Goal: Task Accomplishment & Management: Manage account settings

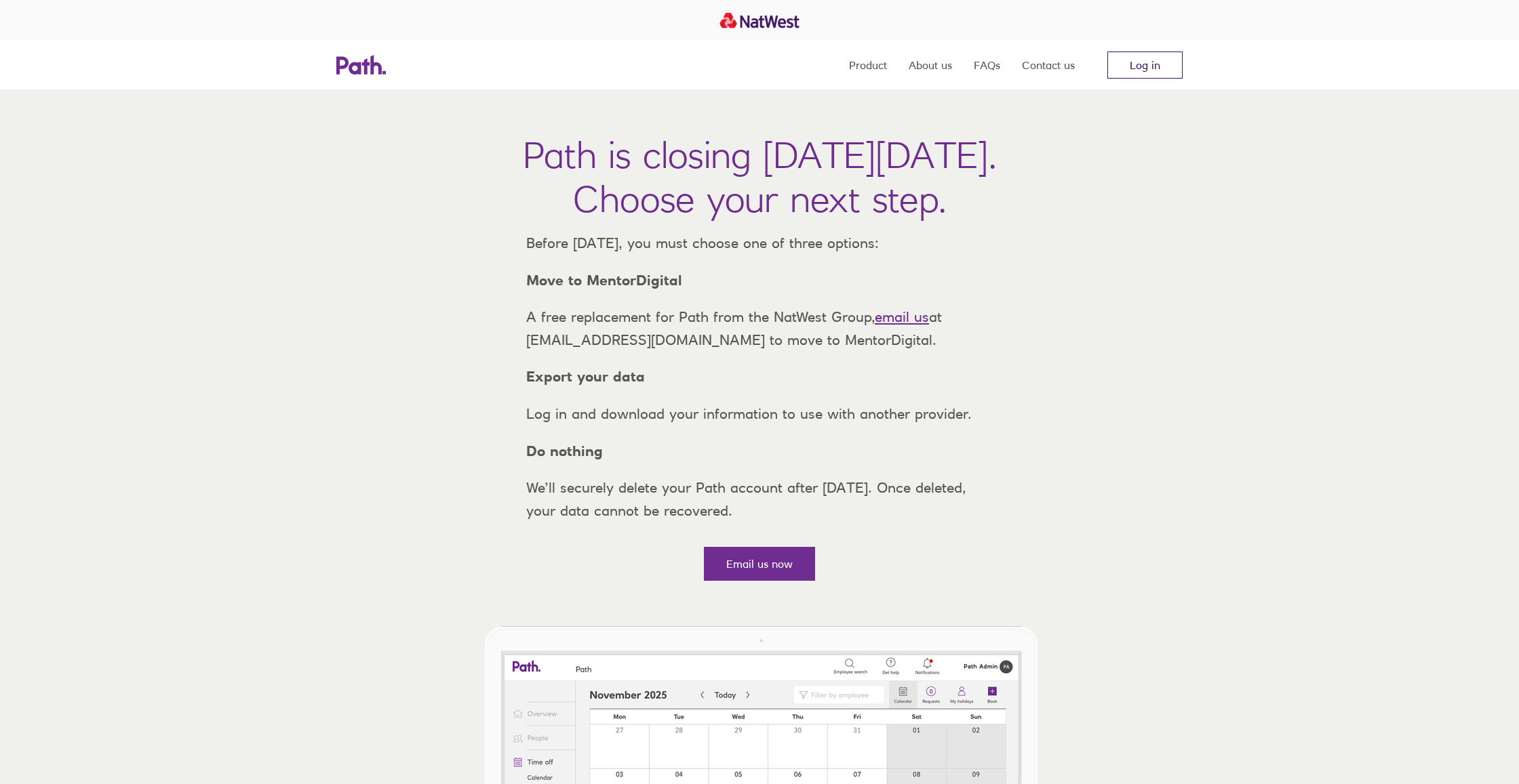
click at [1137, 59] on link "Log in" at bounding box center [1145, 65] width 75 height 27
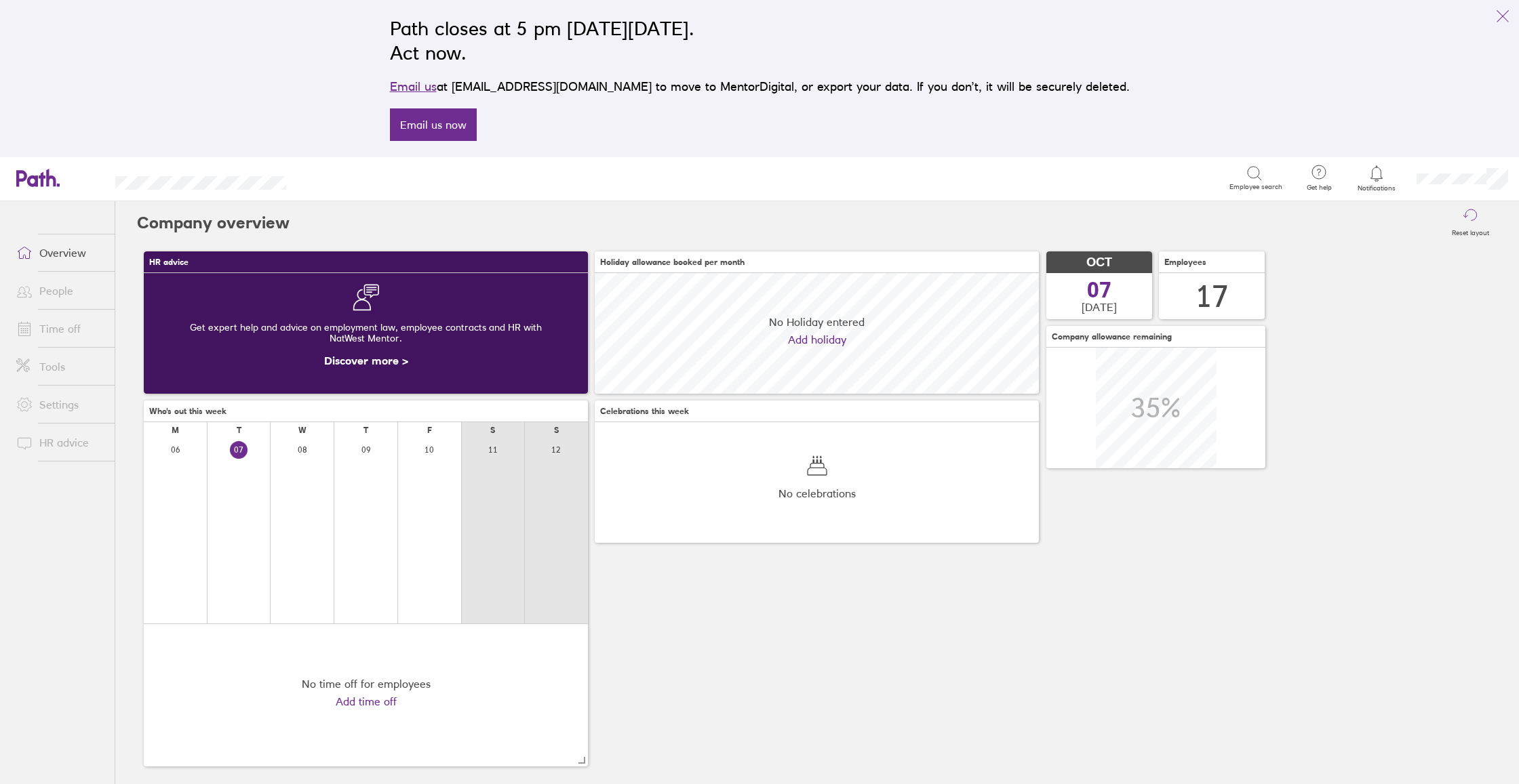
scroll to position [120, 444]
click at [59, 300] on link "People" at bounding box center [59, 290] width 109 height 27
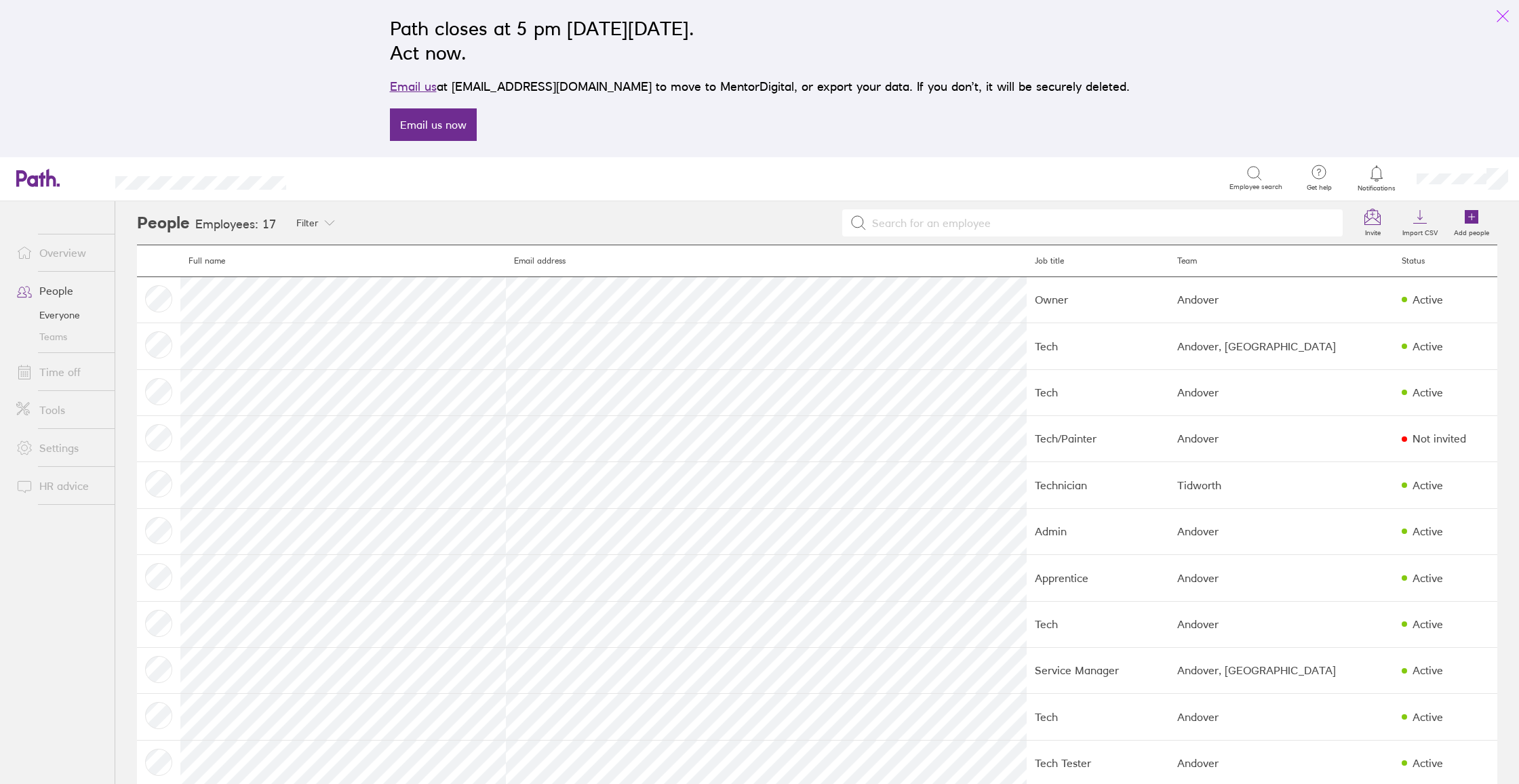
click at [1501, 17] on icon "link" at bounding box center [1502, 16] width 16 height 16
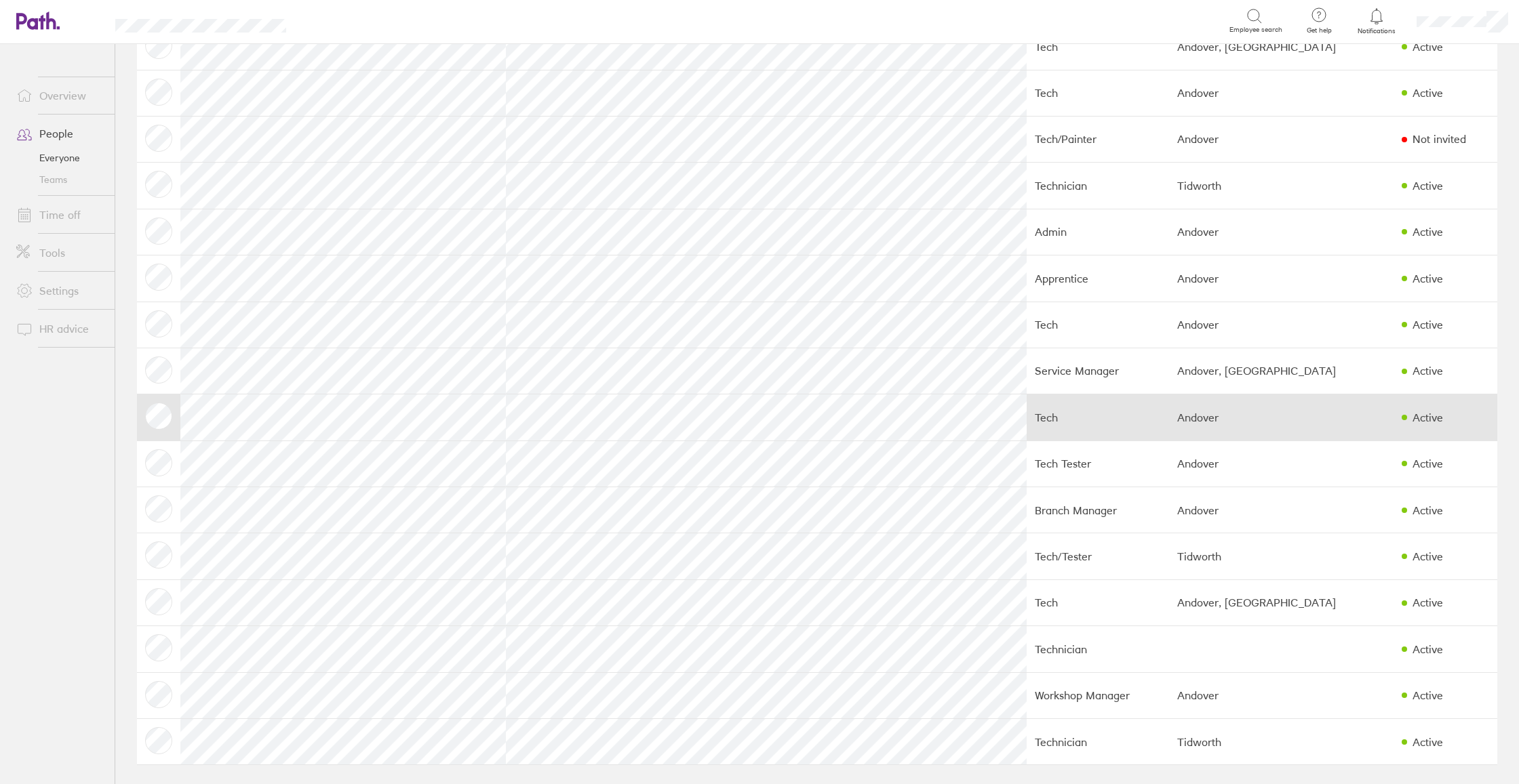
scroll to position [142, 0]
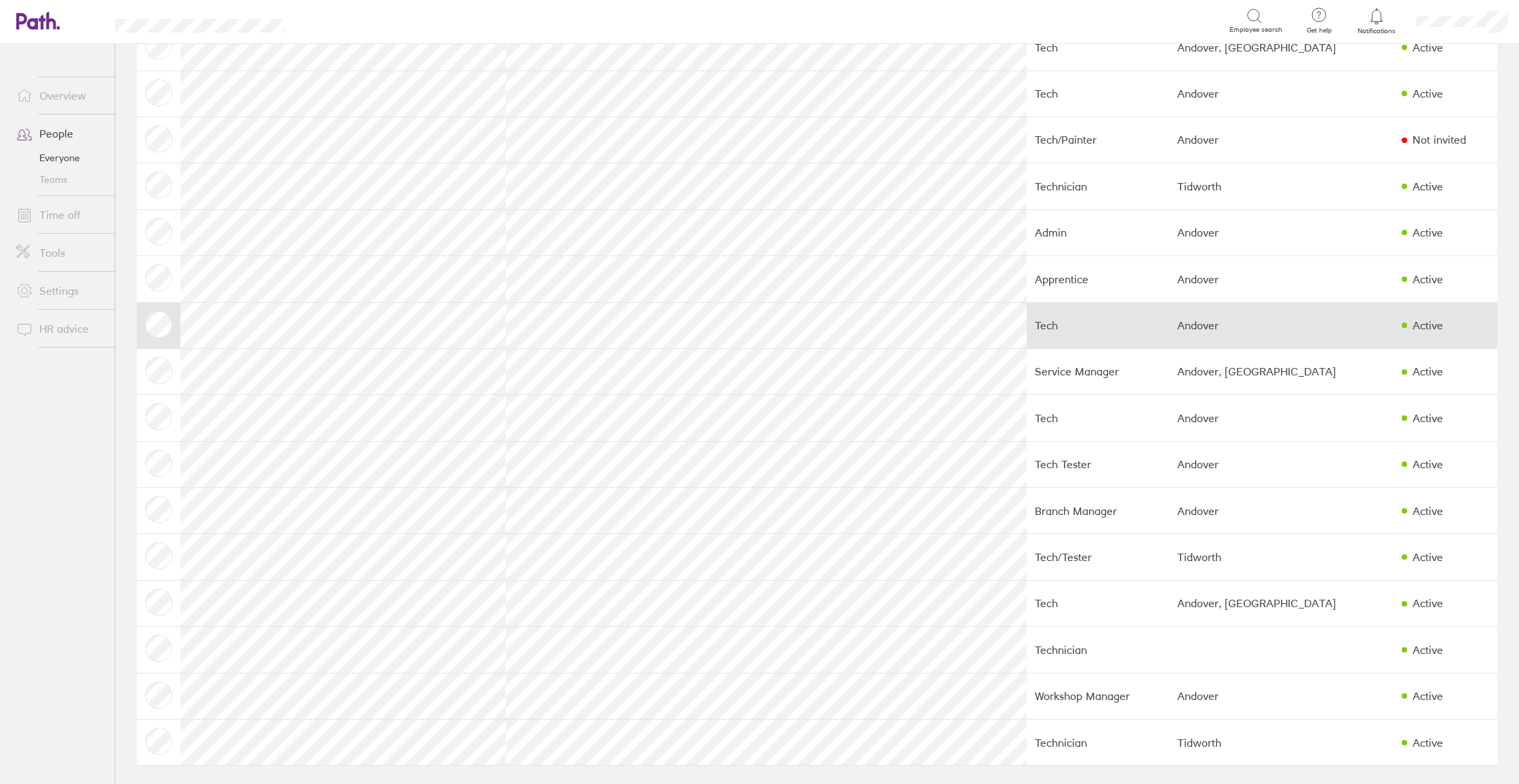
click at [1412, 324] on div "Active" at bounding box center [1427, 326] width 30 height 12
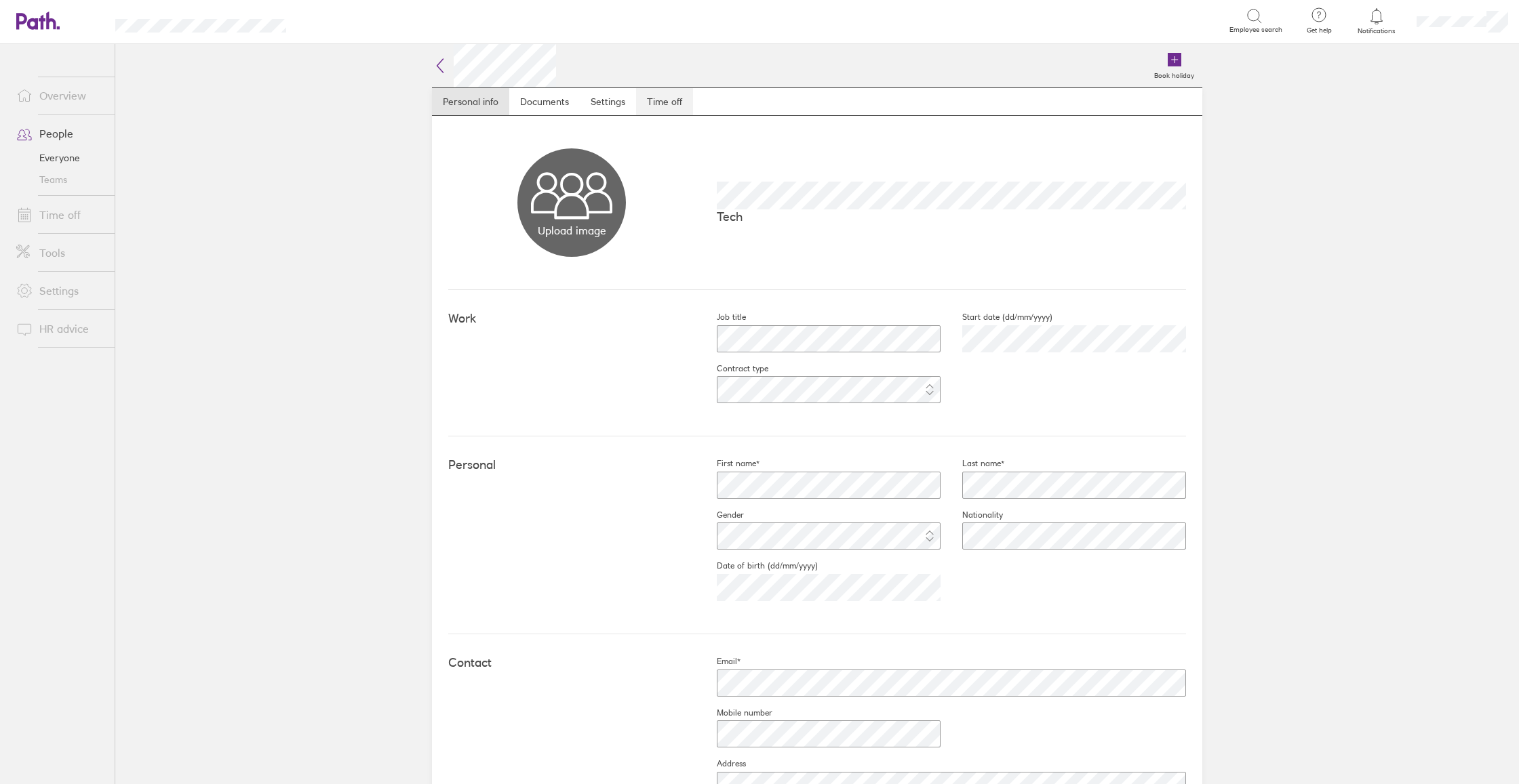
click at [666, 101] on link "Time off" at bounding box center [664, 102] width 57 height 27
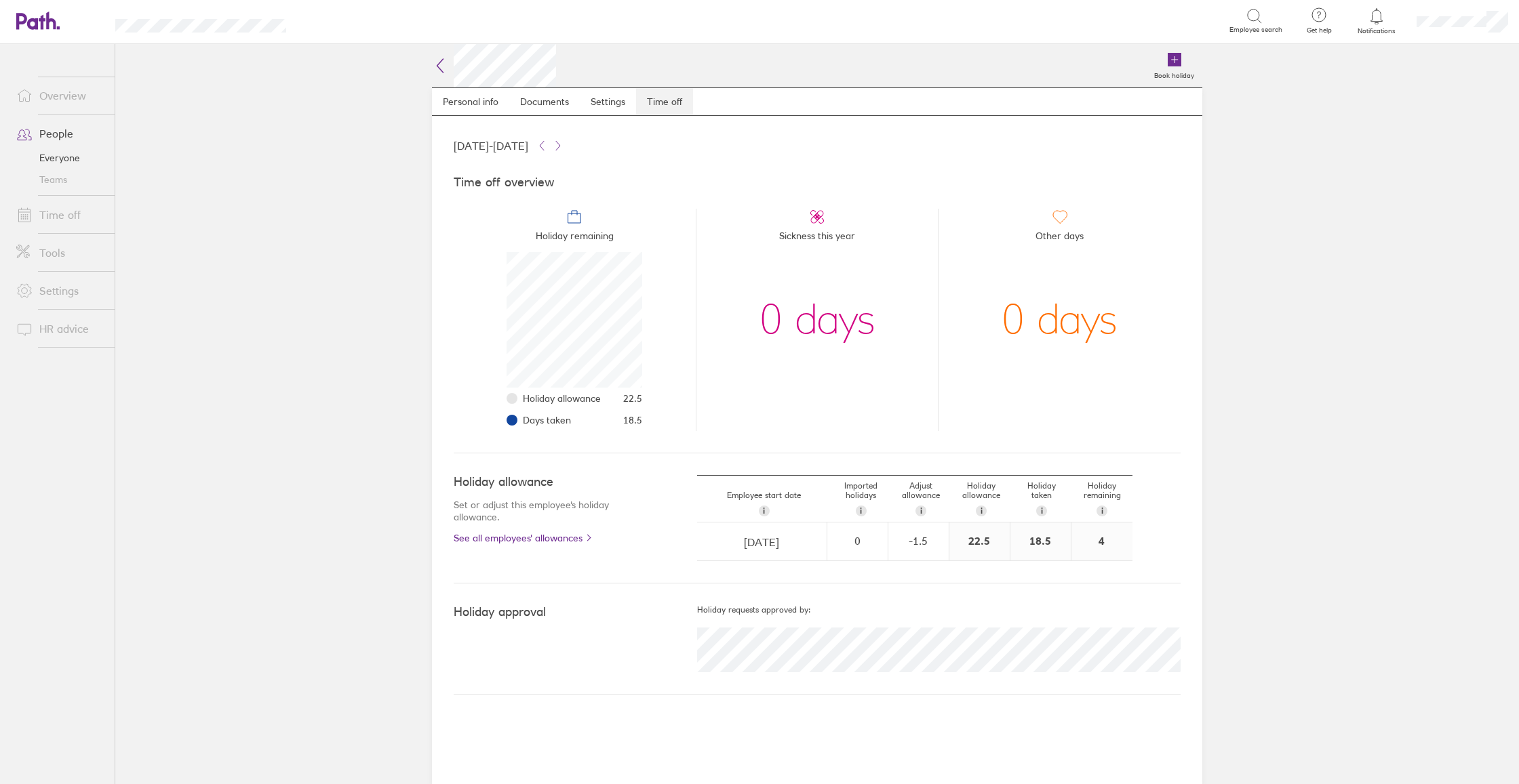
scroll to position [135, 135]
click at [616, 104] on link "Settings" at bounding box center [608, 102] width 57 height 27
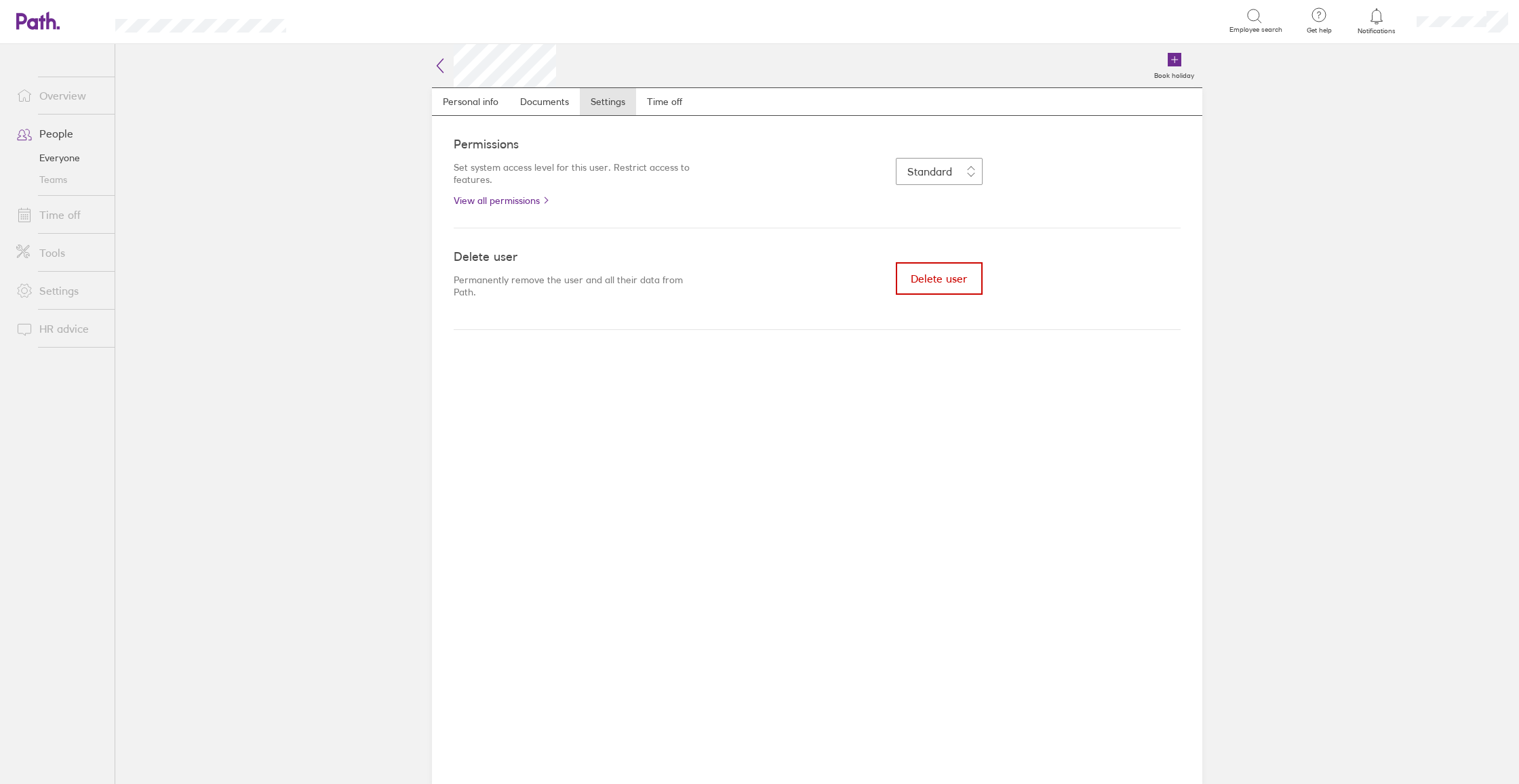
click at [936, 282] on span "Delete user" at bounding box center [939, 279] width 57 height 12
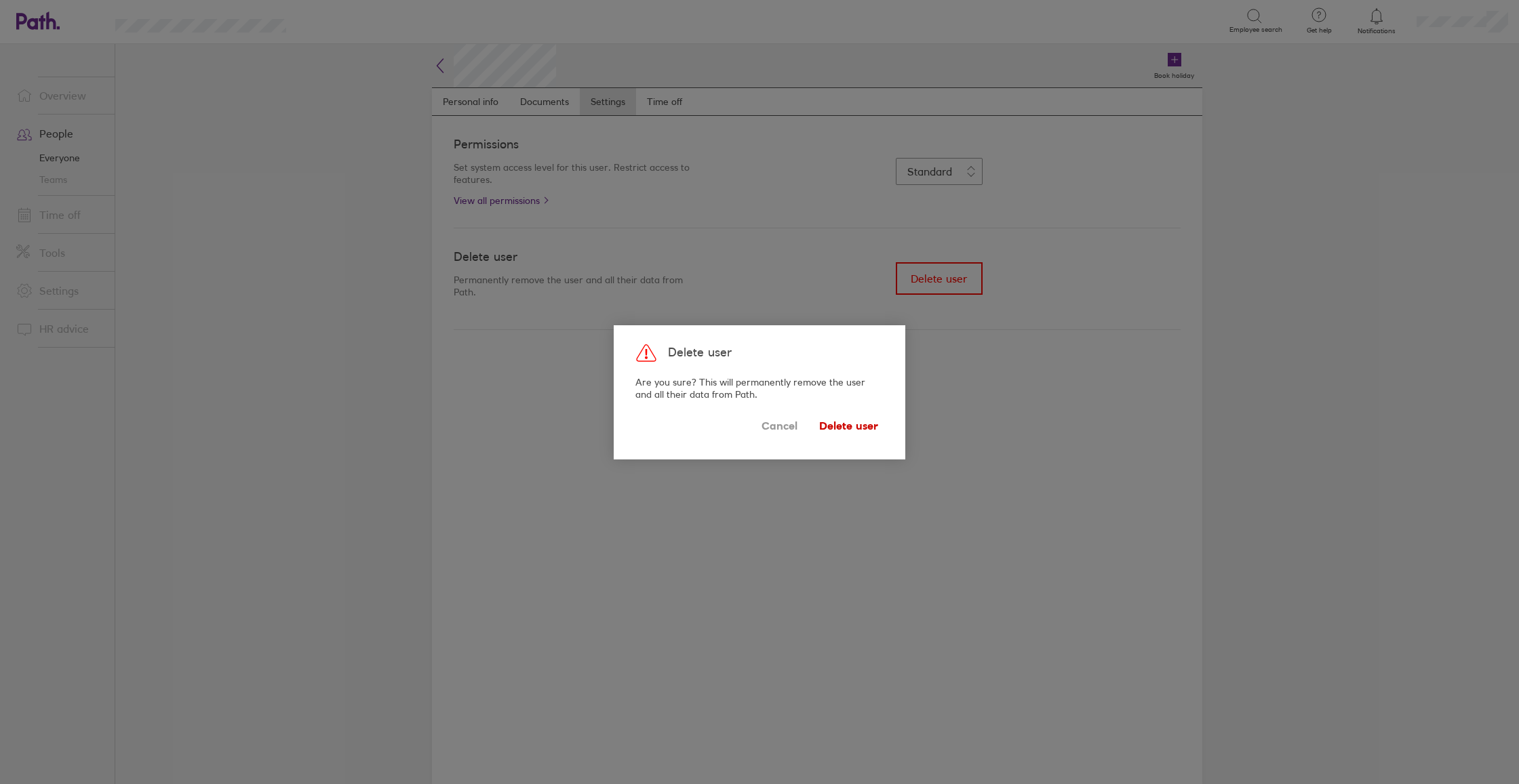
click at [842, 430] on span "Delete user" at bounding box center [848, 426] width 59 height 22
click at [825, 427] on span "Delete user" at bounding box center [848, 426] width 59 height 22
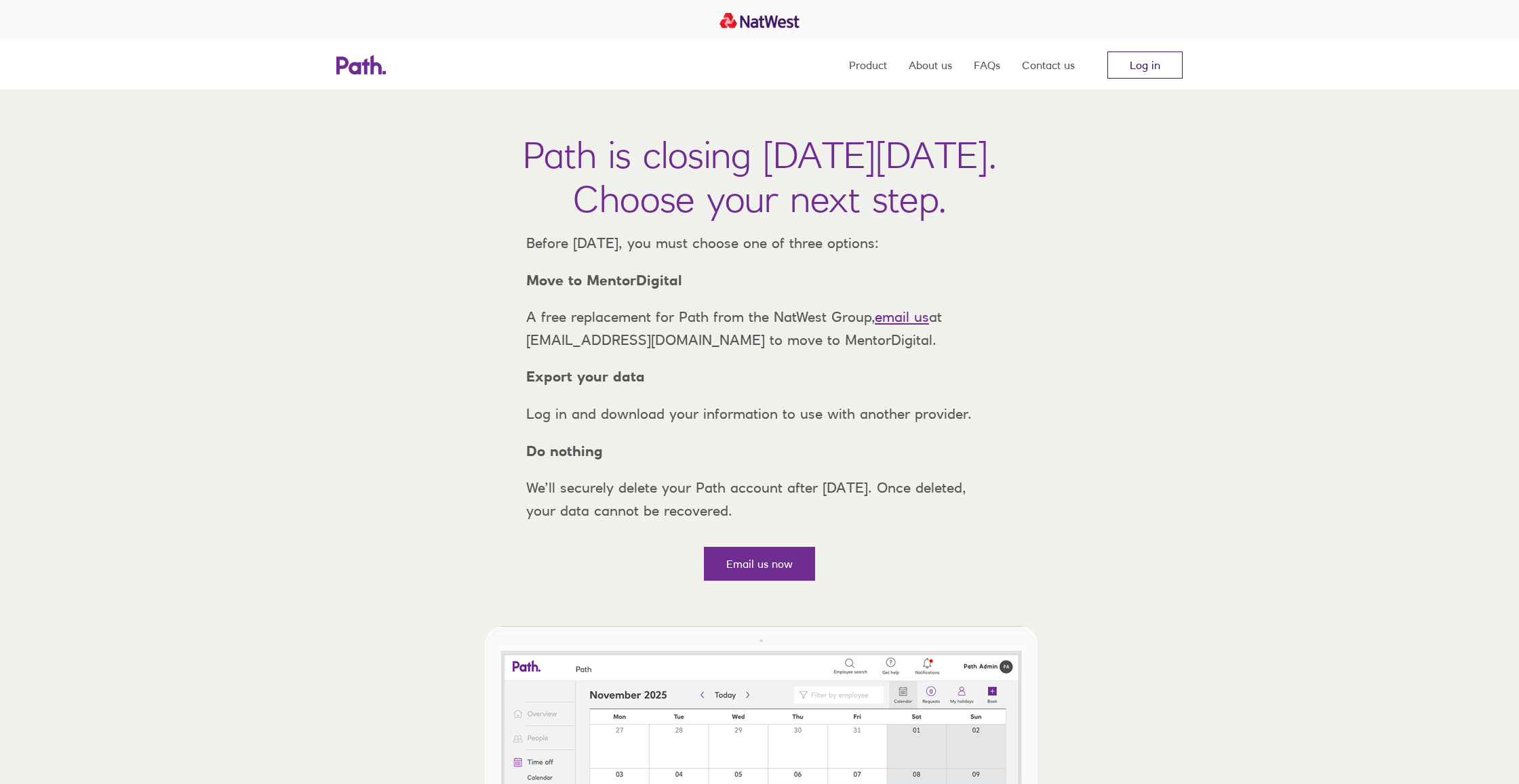
click at [1122, 65] on link "Log in" at bounding box center [1145, 65] width 75 height 27
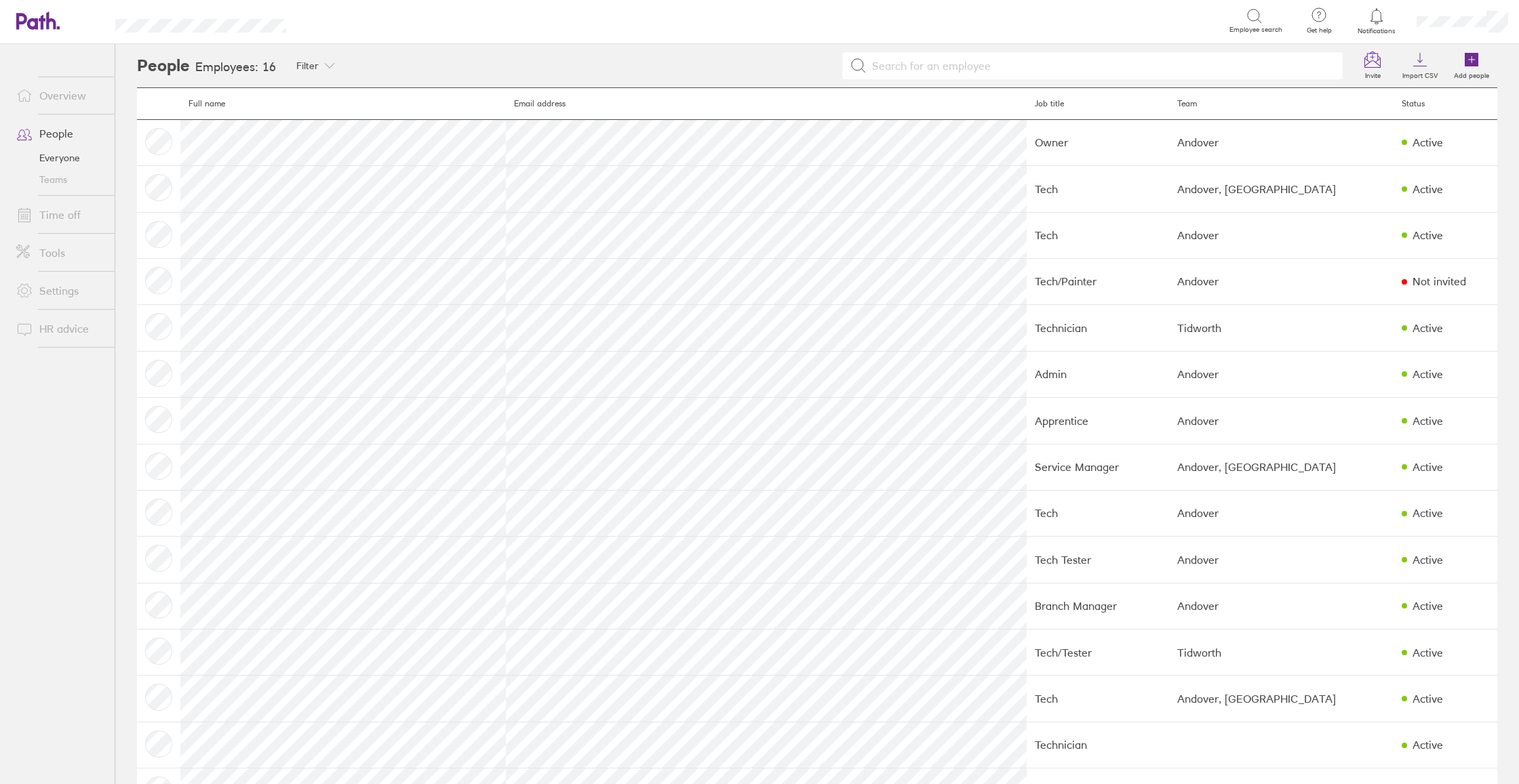
click at [74, 298] on link "Settings" at bounding box center [59, 290] width 109 height 27
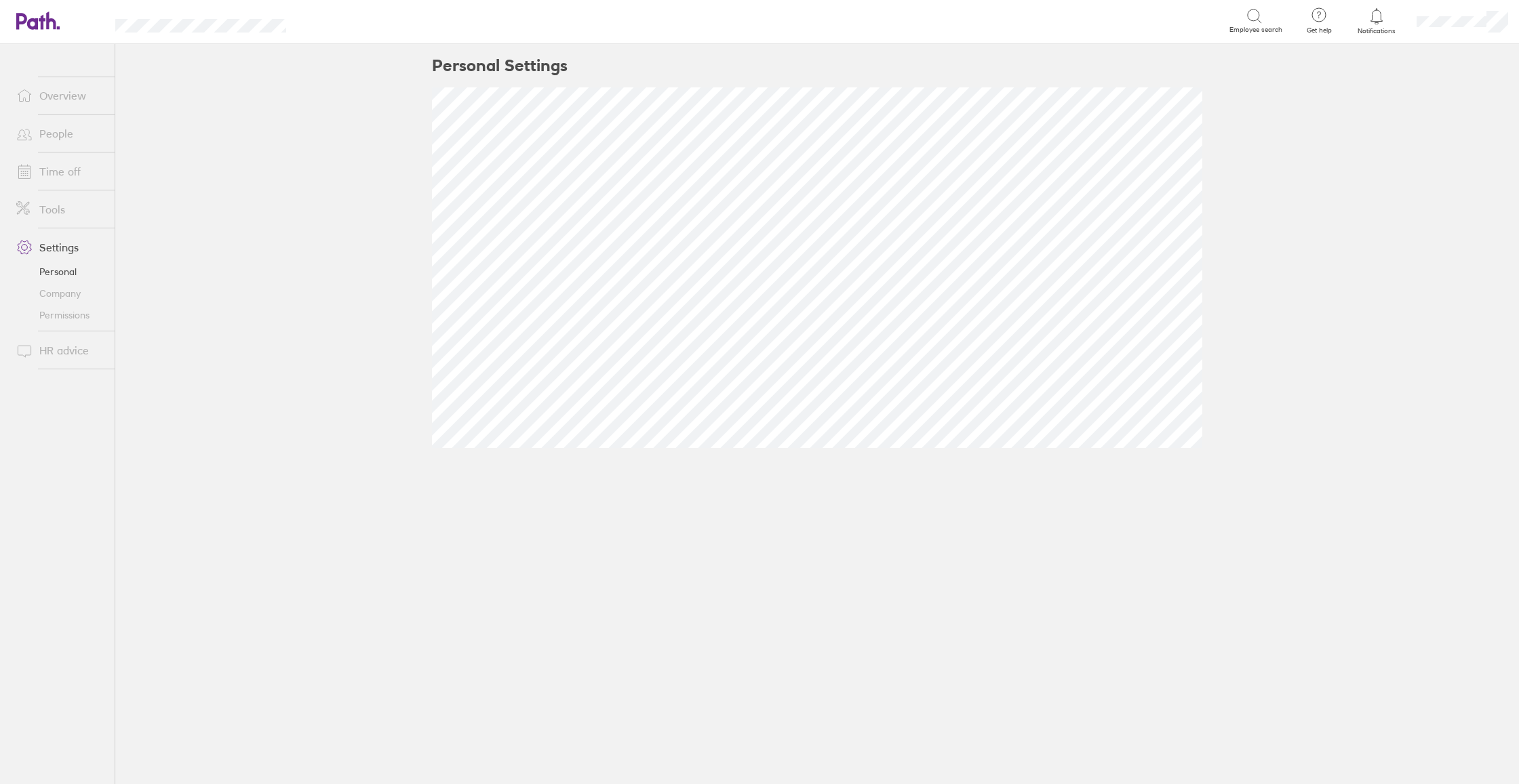
click at [76, 296] on link "Company" at bounding box center [59, 293] width 109 height 22
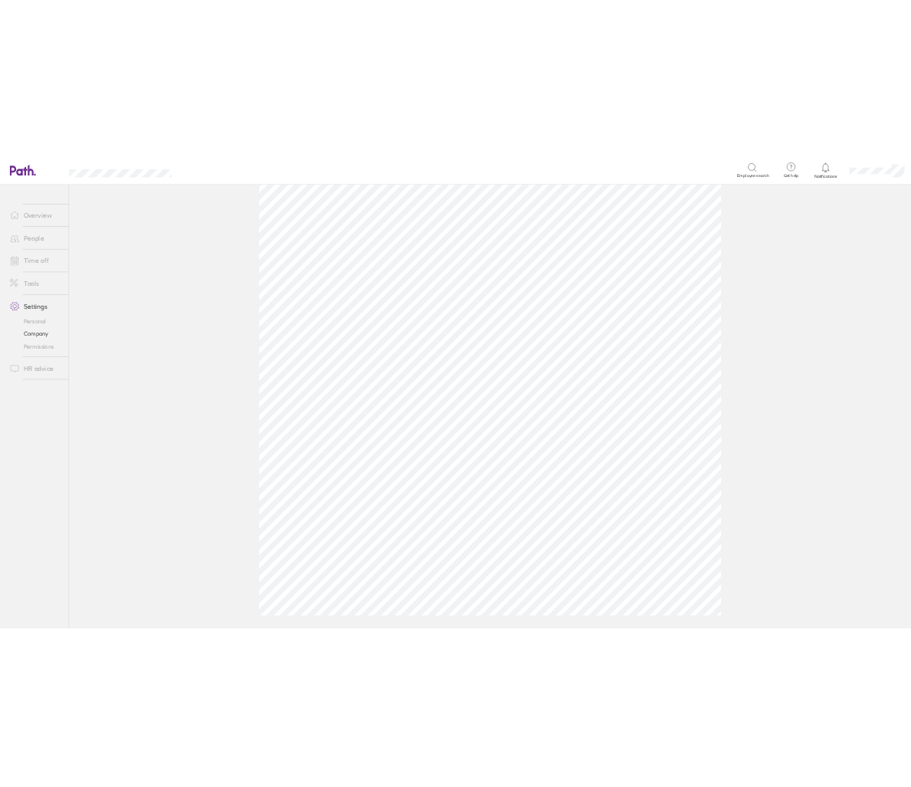
scroll to position [286, 0]
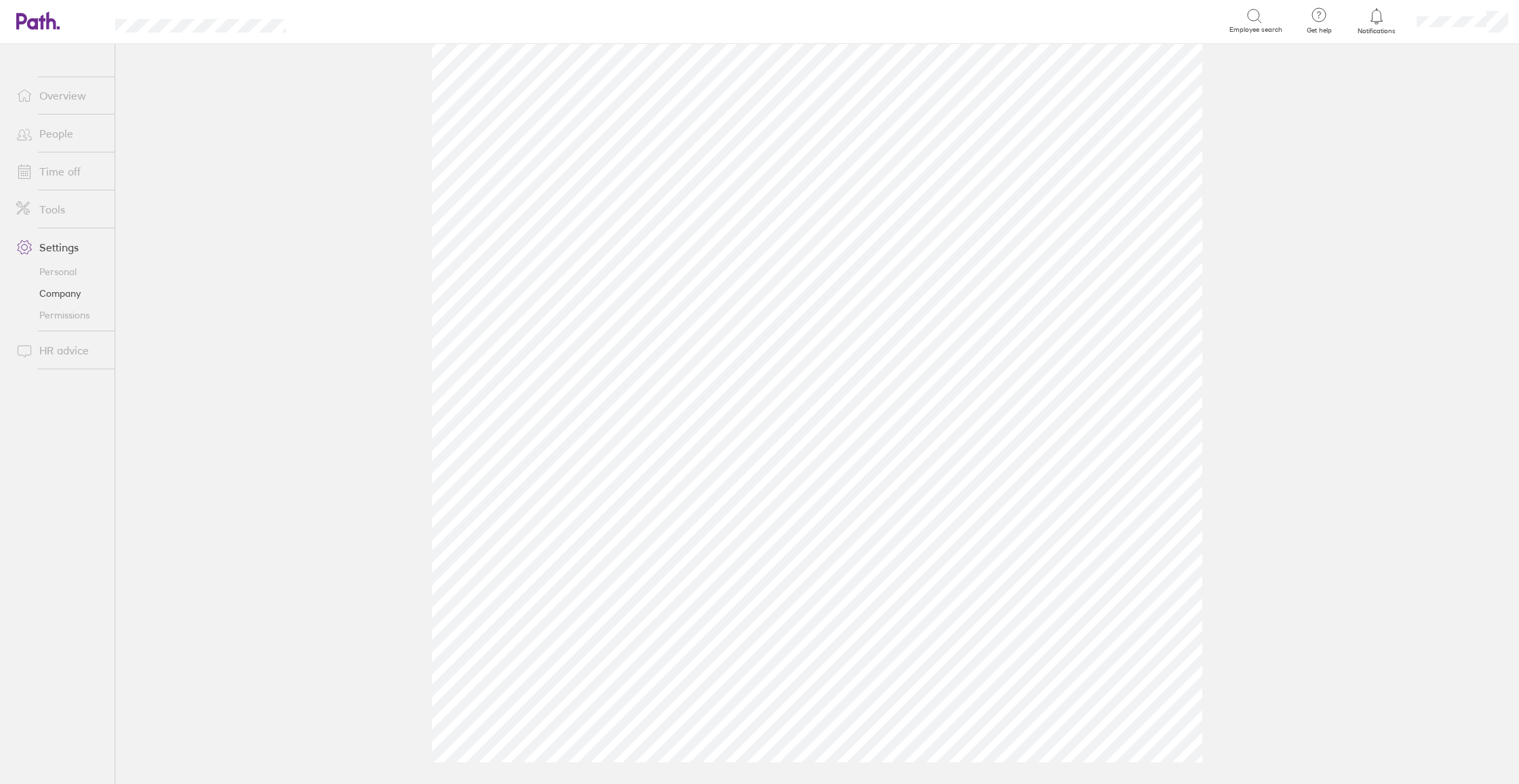
click at [35, 350] on span at bounding box center [22, 350] width 34 height 16
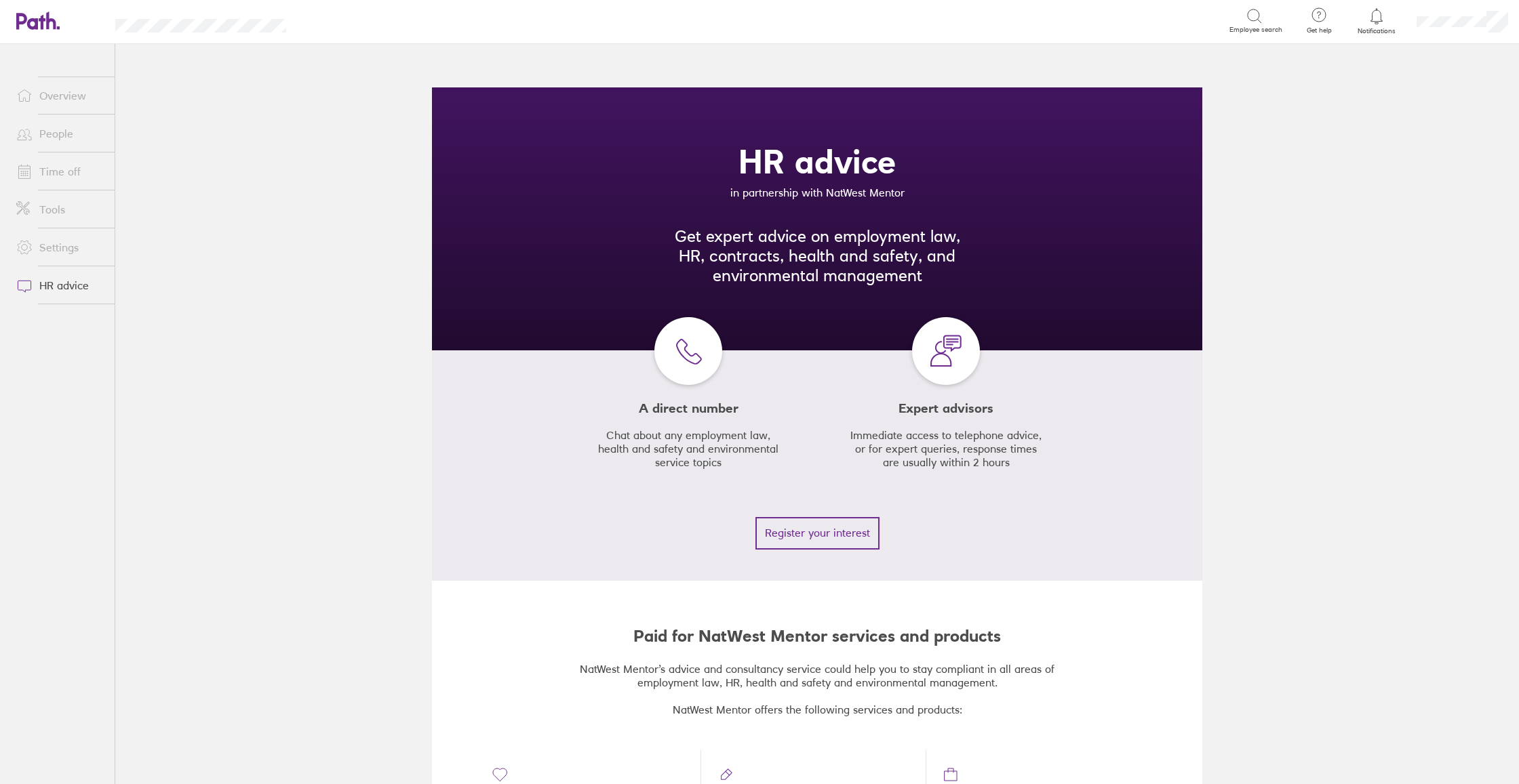
click at [68, 244] on link "Settings" at bounding box center [59, 247] width 109 height 27
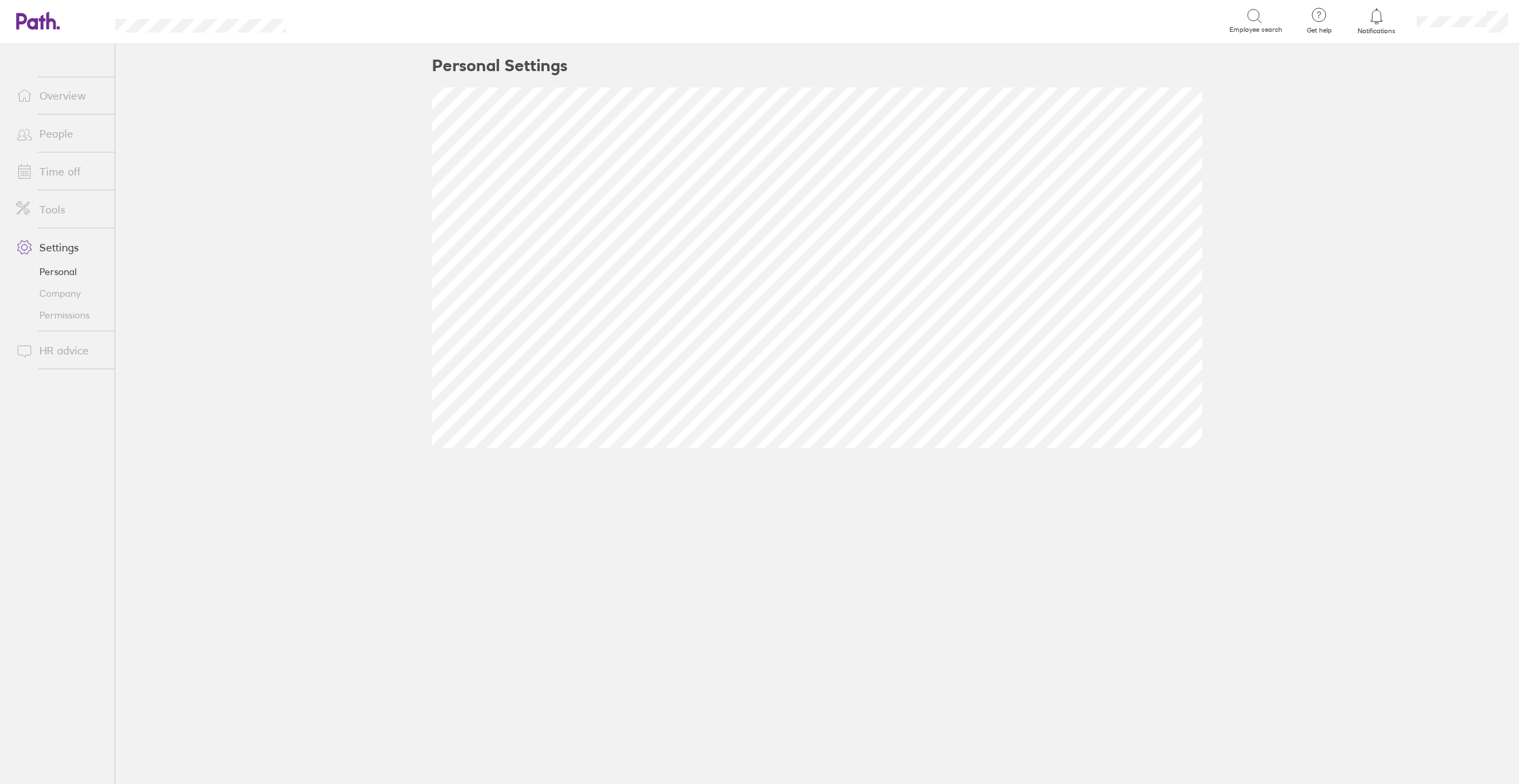
click at [77, 218] on link "Tools" at bounding box center [59, 209] width 109 height 27
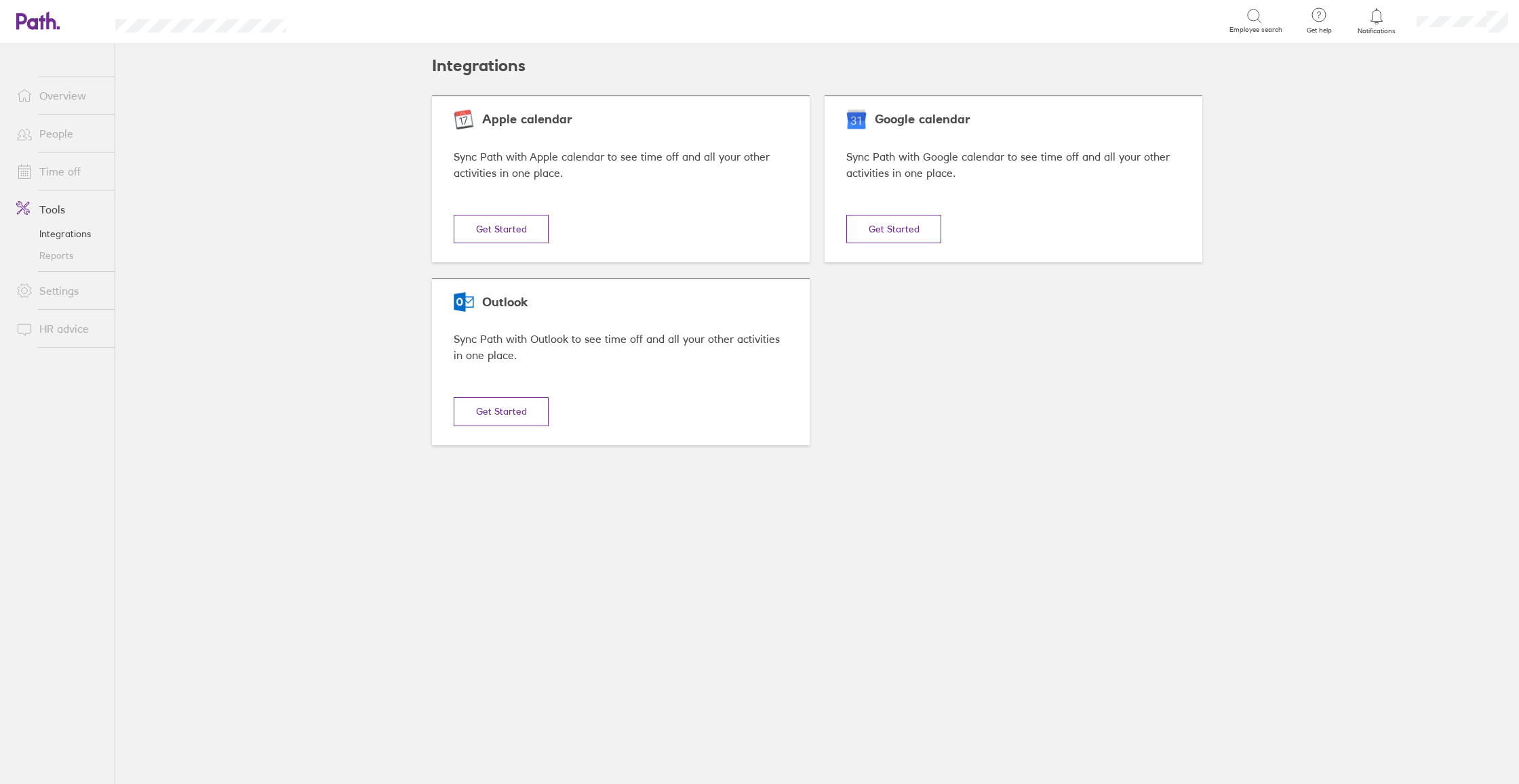
click at [74, 180] on link "Time off" at bounding box center [59, 171] width 109 height 27
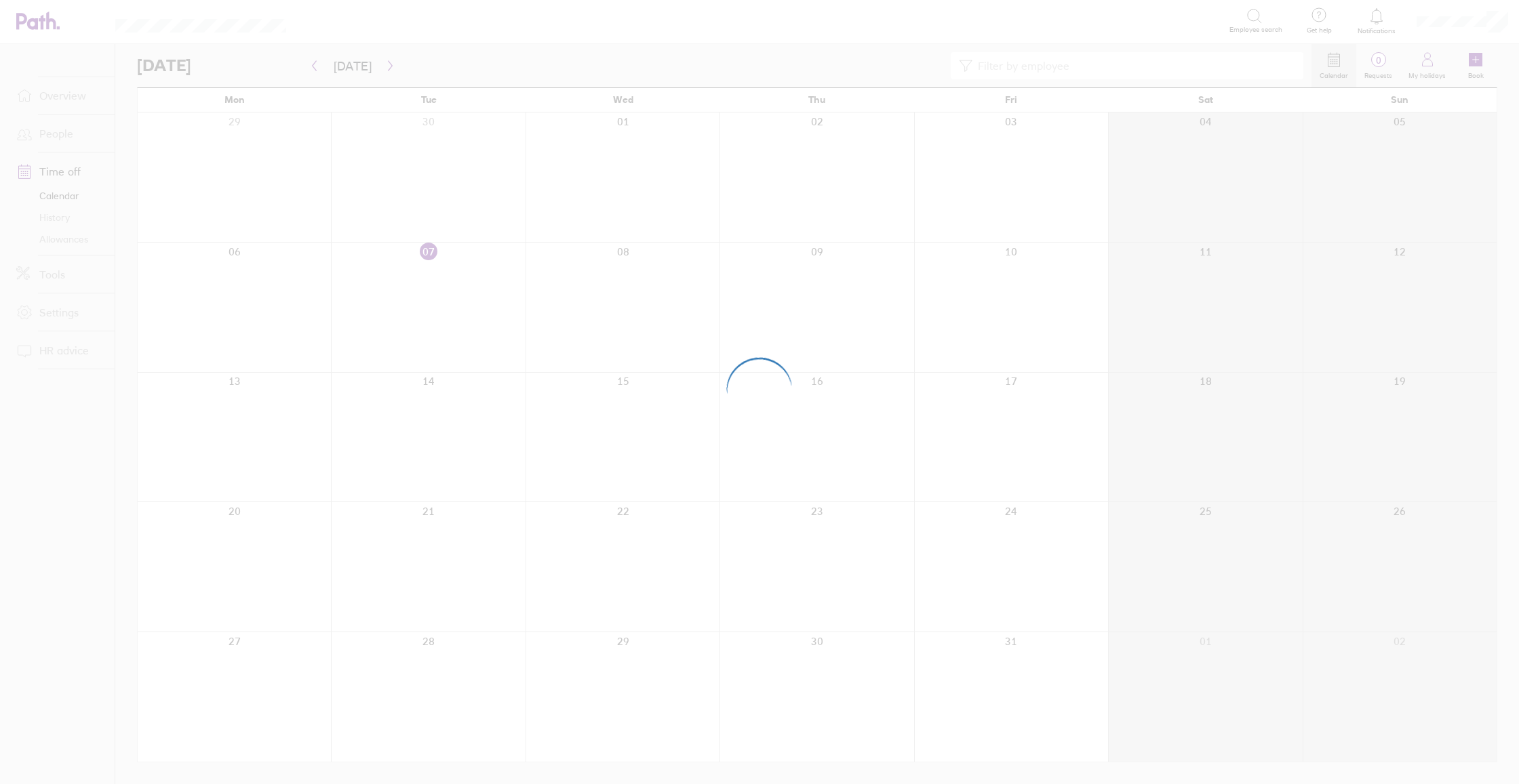
click at [67, 139] on div at bounding box center [760, 392] width 1519 height 784
click at [53, 129] on div at bounding box center [760, 392] width 1519 height 784
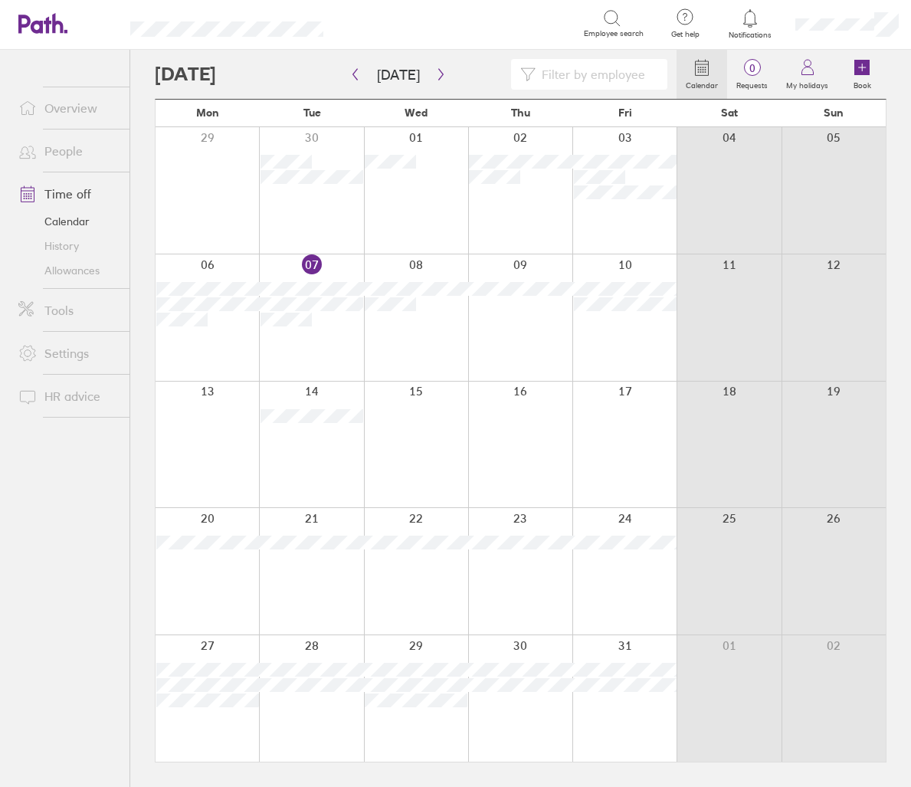
click at [51, 144] on link "People" at bounding box center [67, 151] width 123 height 31
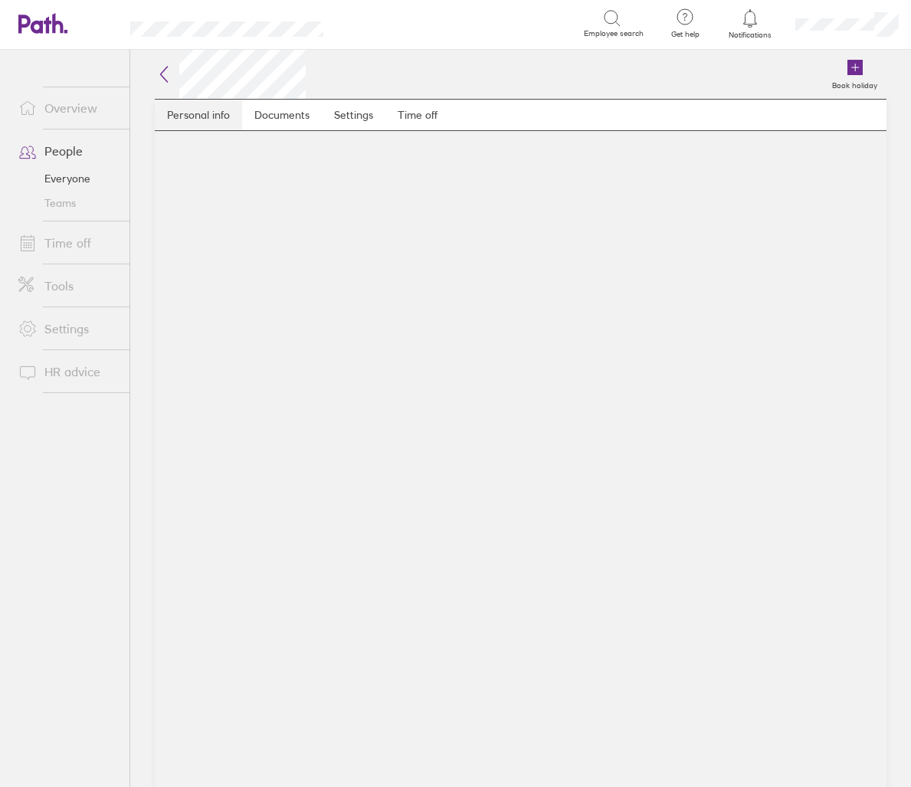
click at [214, 119] on link "Personal info" at bounding box center [198, 115] width 87 height 31
click at [143, 70] on div "Book holiday Personal info Documents Settings Time off" at bounding box center [520, 418] width 780 height 737
click at [195, 119] on link "Personal info" at bounding box center [198, 115] width 87 height 31
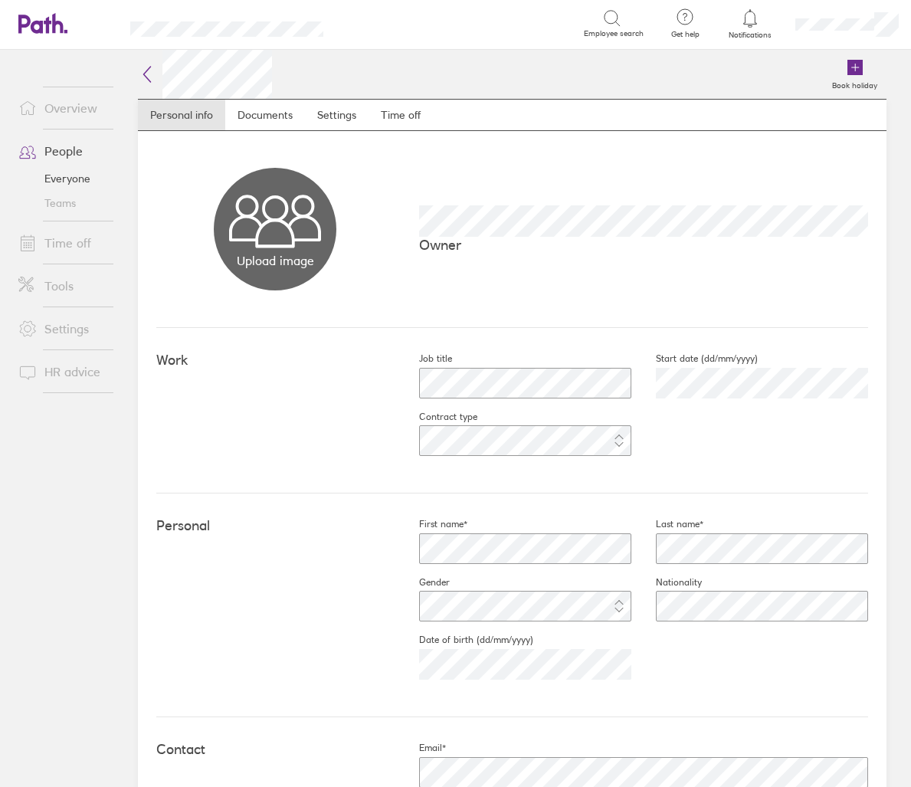
click at [61, 242] on link "Time off" at bounding box center [67, 242] width 123 height 31
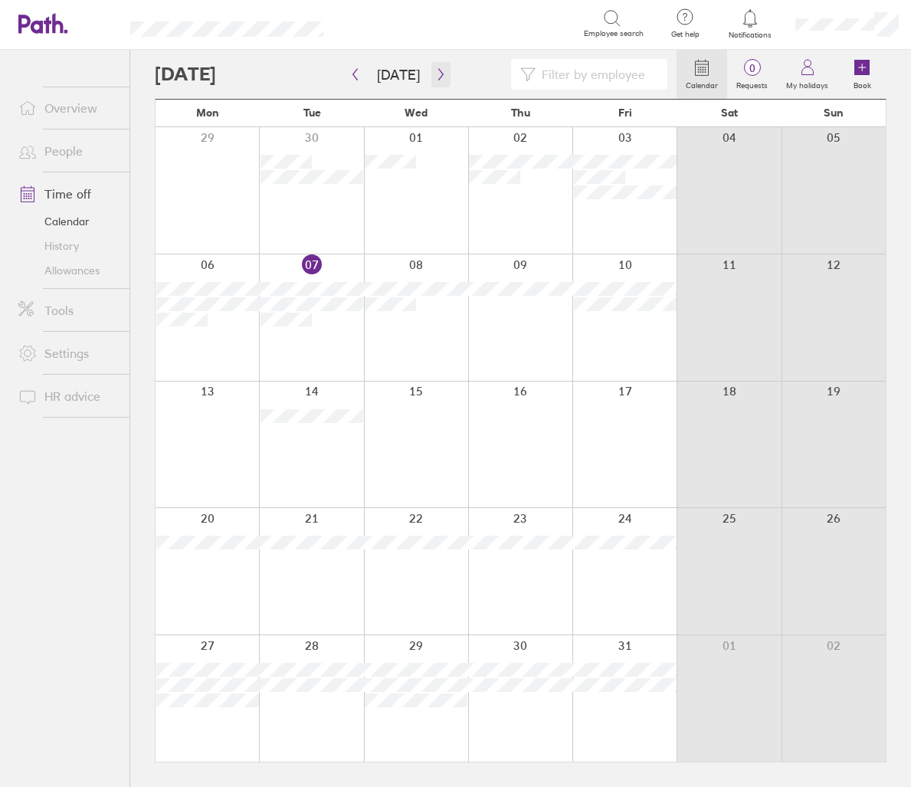
click at [435, 70] on icon "button" at bounding box center [440, 74] width 11 height 12
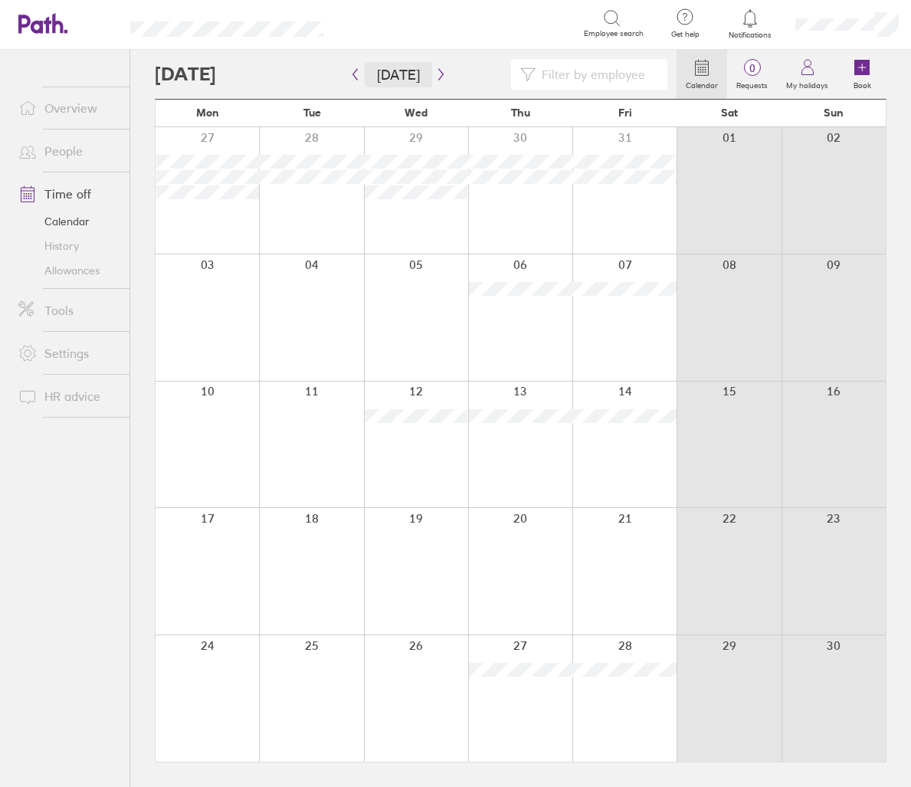
click at [425, 71] on button "Today" at bounding box center [398, 74] width 67 height 25
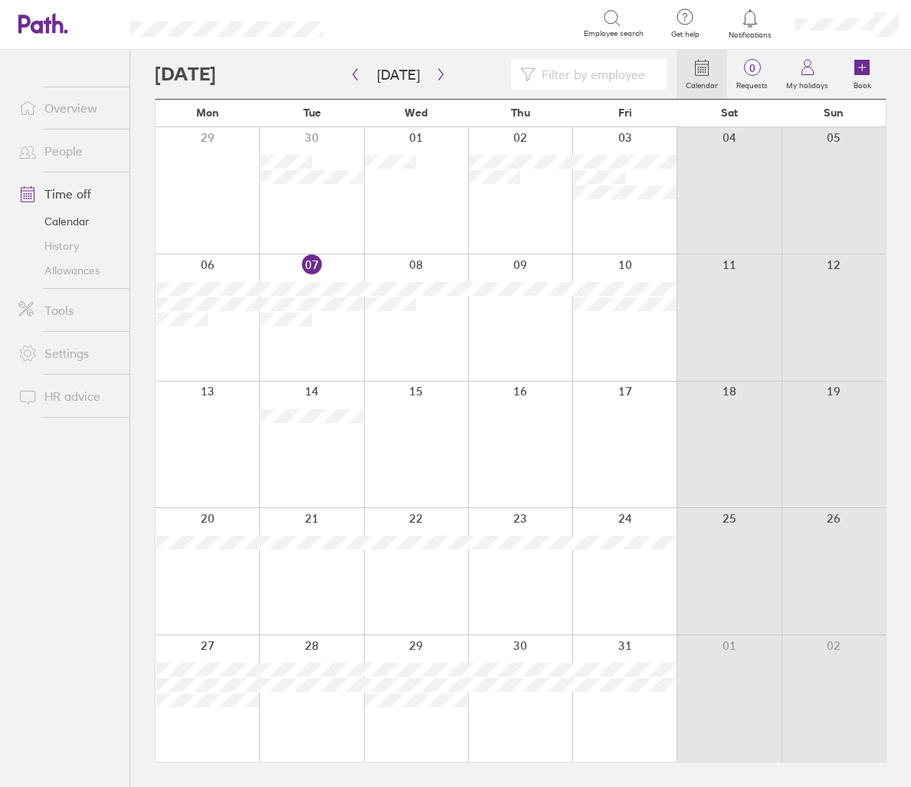
click at [215, 74] on div at bounding box center [416, 74] width 522 height 31
click at [354, 74] on icon "button" at bounding box center [355, 74] width 5 height 11
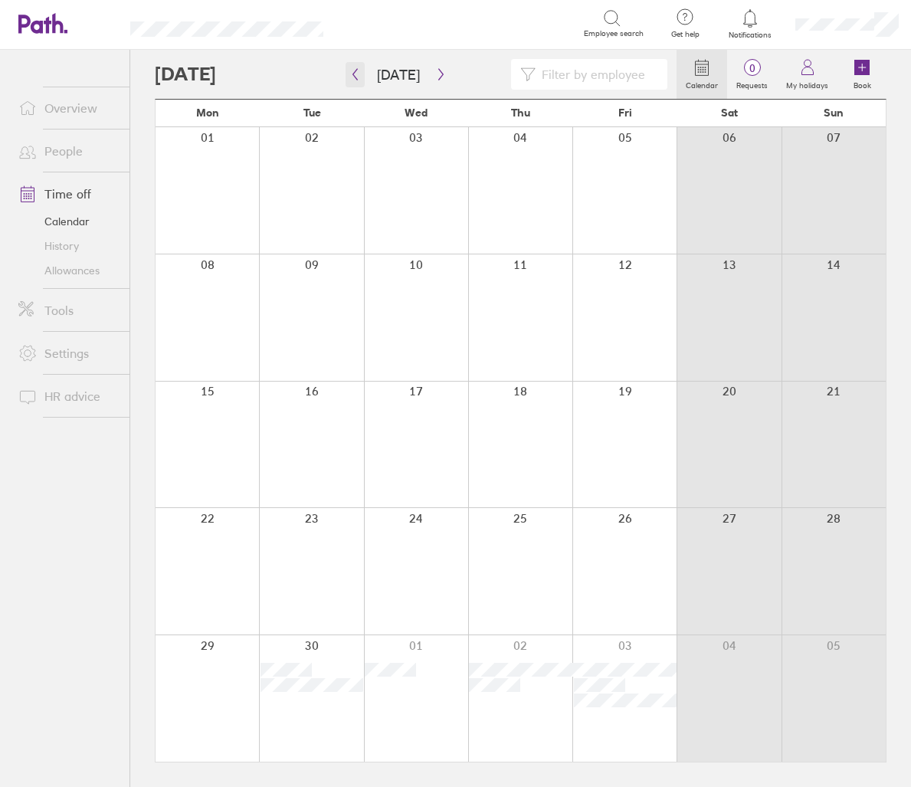
click at [353, 77] on icon "button" at bounding box center [354, 74] width 11 height 12
